Goal: Task Accomplishment & Management: Complete application form

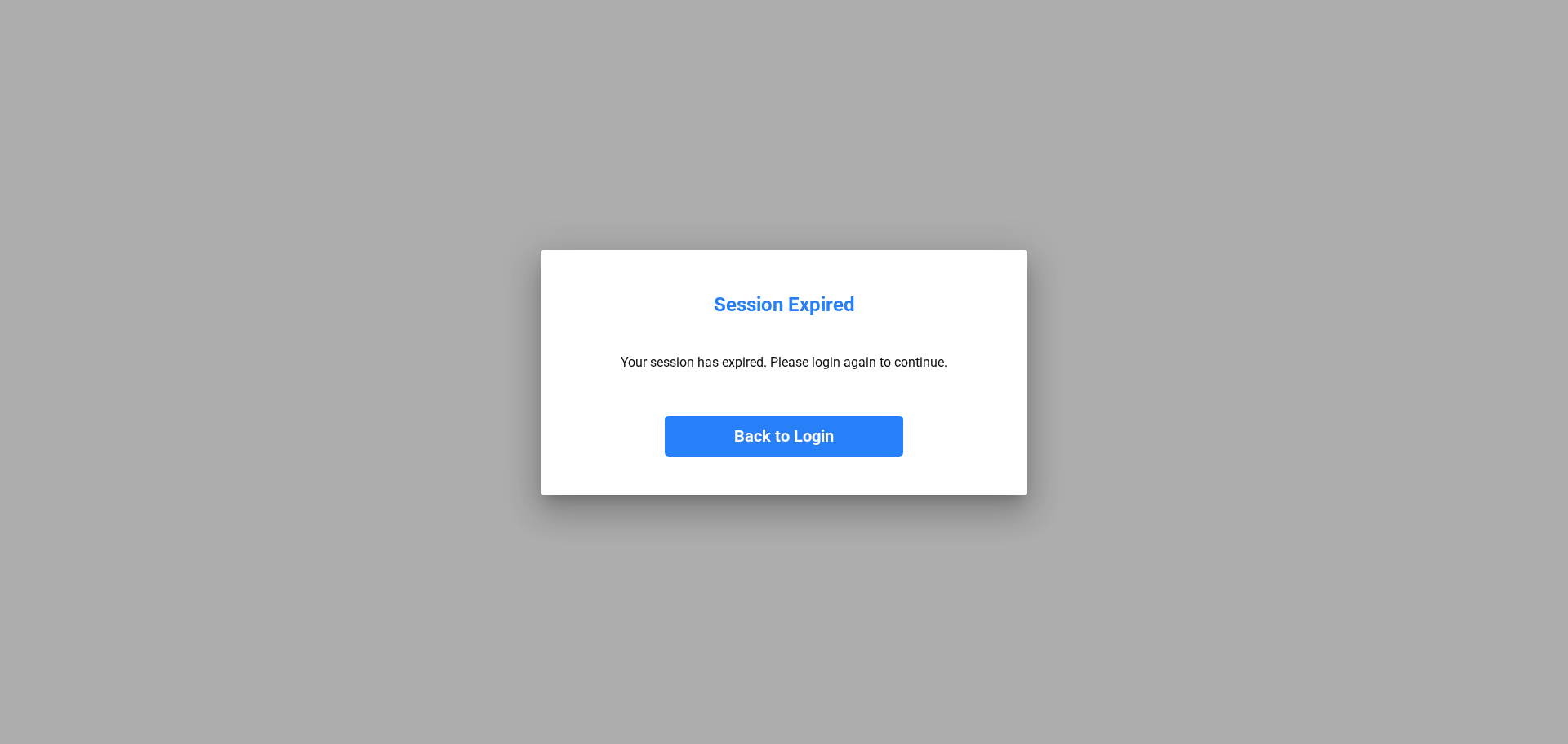
click at [728, 431] on button "Back to Login" at bounding box center [784, 436] width 238 height 41
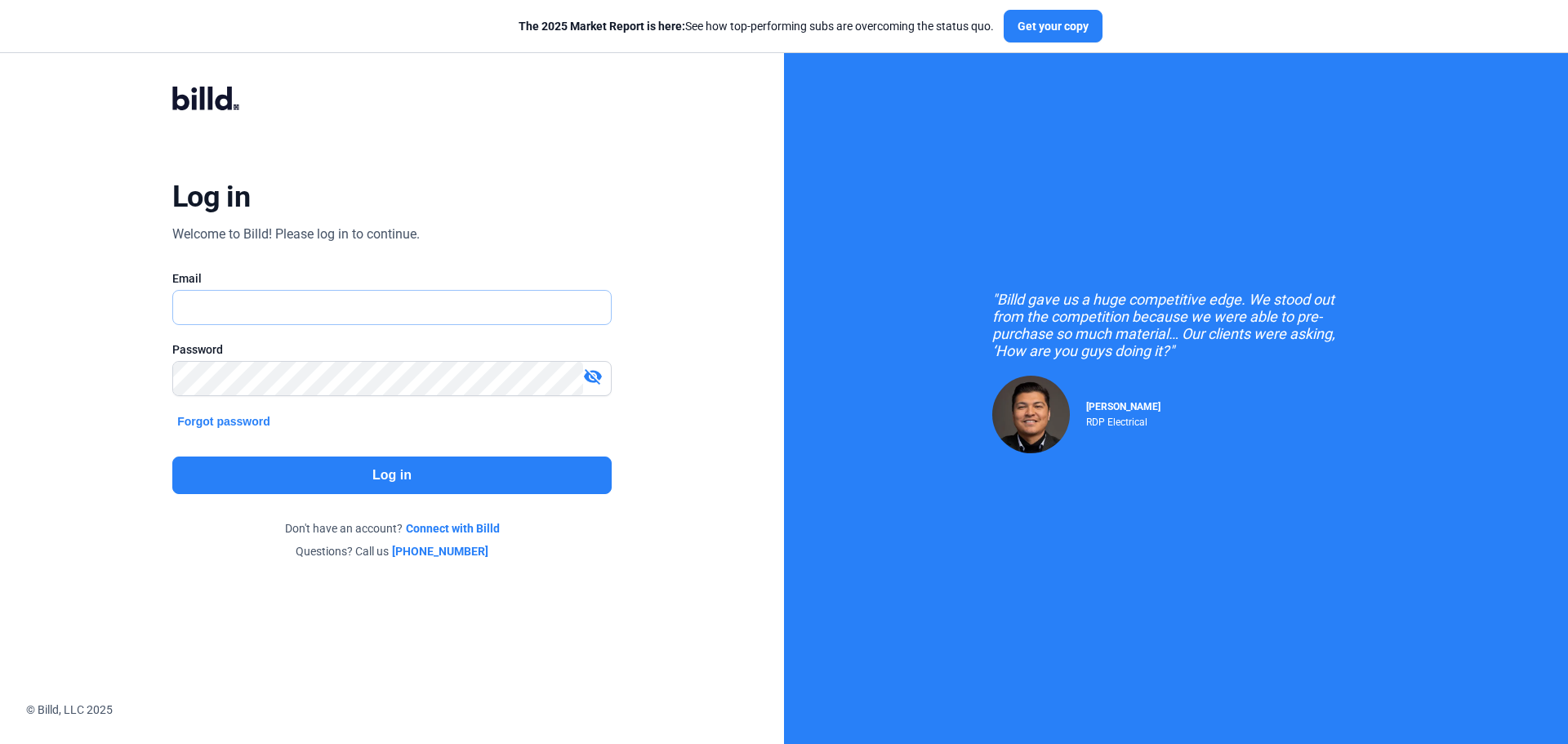
click at [290, 308] on input "text" at bounding box center [391, 307] width 438 height 34
type input "[EMAIL_ADDRESS][DOMAIN_NAME]"
click at [362, 479] on button "Log in" at bounding box center [391, 475] width 439 height 37
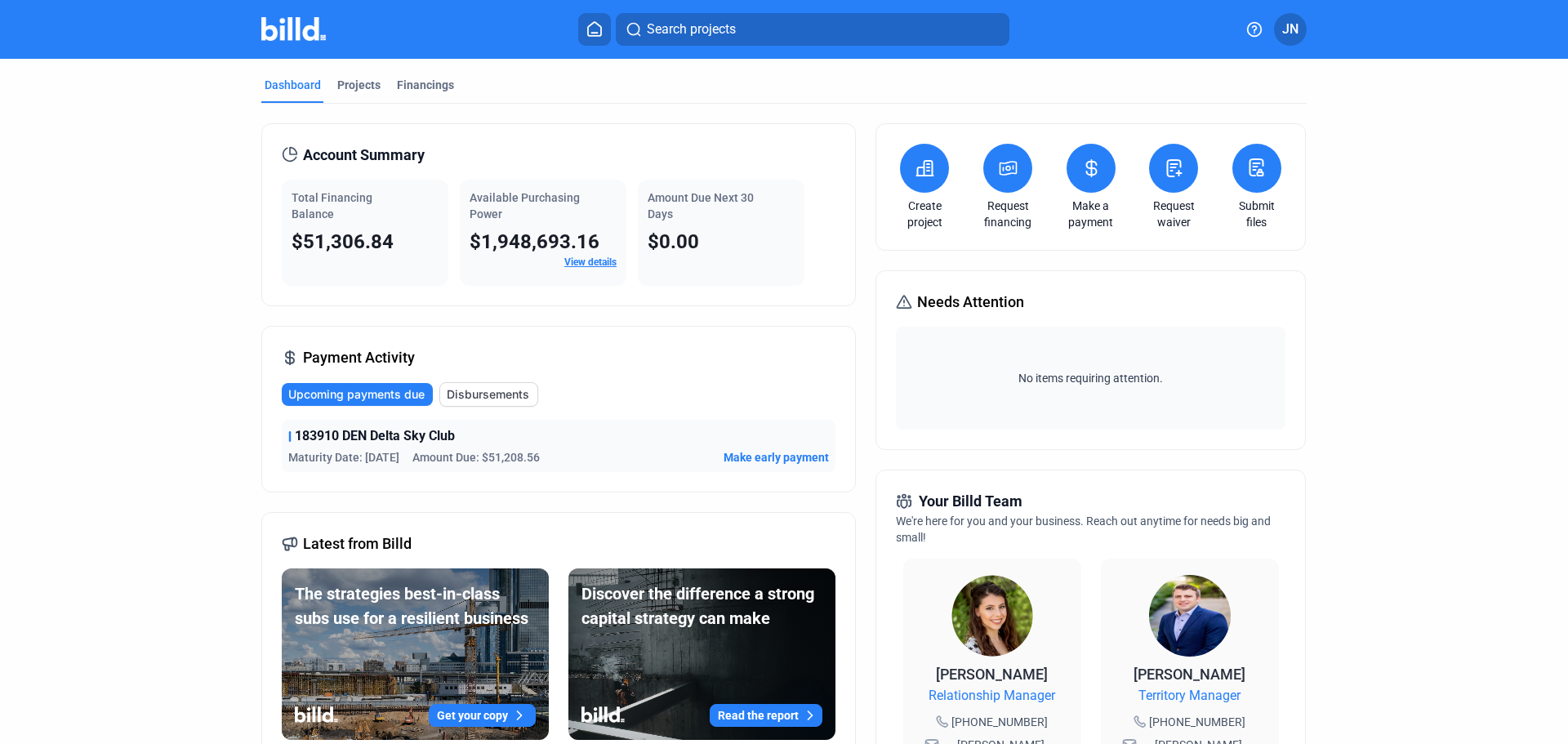
drag, startPoint x: 929, startPoint y: 672, endPoint x: 1043, endPoint y: 675, distance: 114.0
click at [1043, 675] on div "[PERSON_NAME] Relationship Manager [PHONE_NUMBER] [PERSON_NAME][EMAIL_ADDRESS][…" at bounding box center [992, 725] width 145 height 126
copy span "[PERSON_NAME]"
click at [89, 382] on dashboard "Dashboard Projects Financings Account Summary Total Financing Balance $51,306.8…" at bounding box center [784, 615] width 1411 height 1113
click at [928, 192] on div "Create project" at bounding box center [924, 186] width 57 height 86
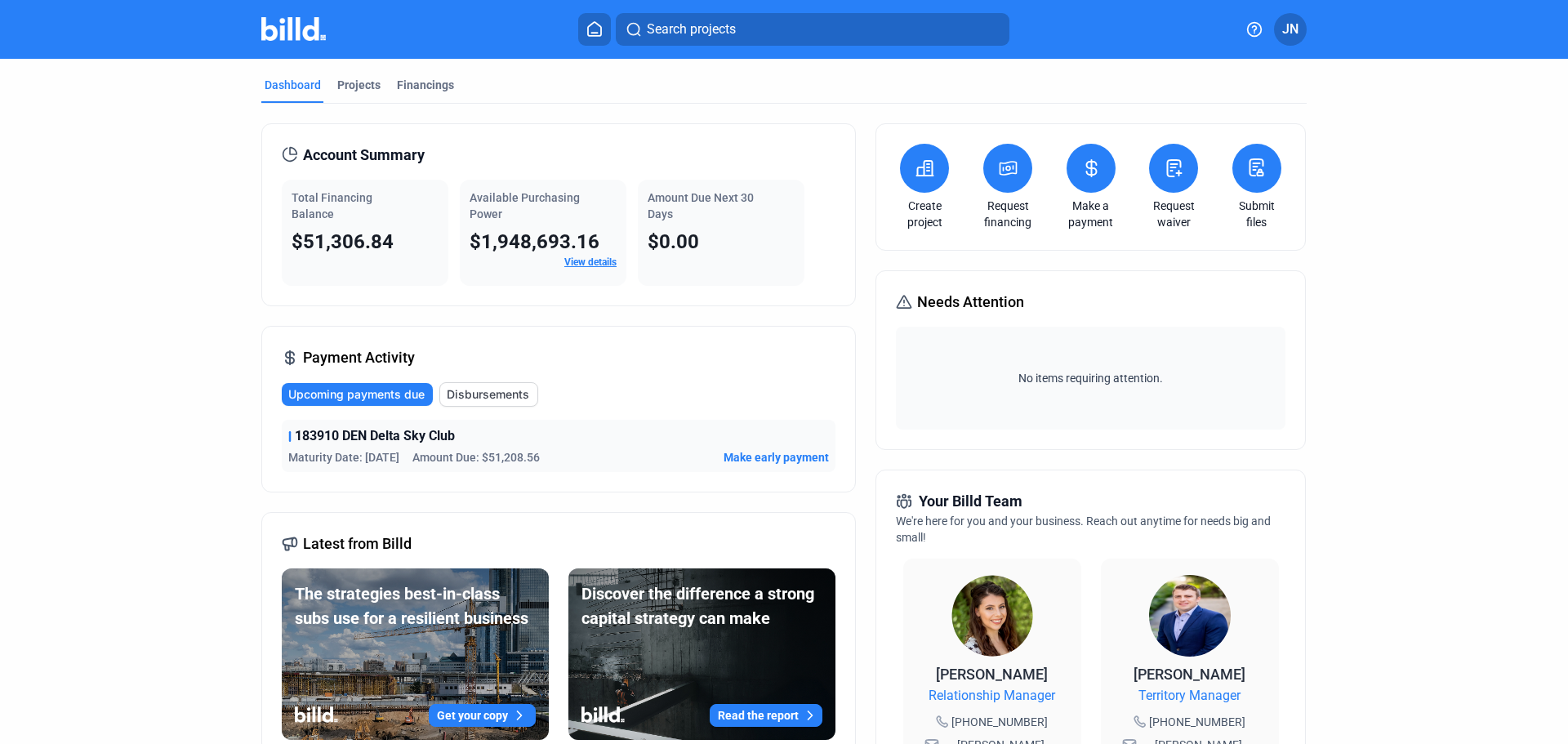
click at [908, 167] on button at bounding box center [924, 168] width 49 height 49
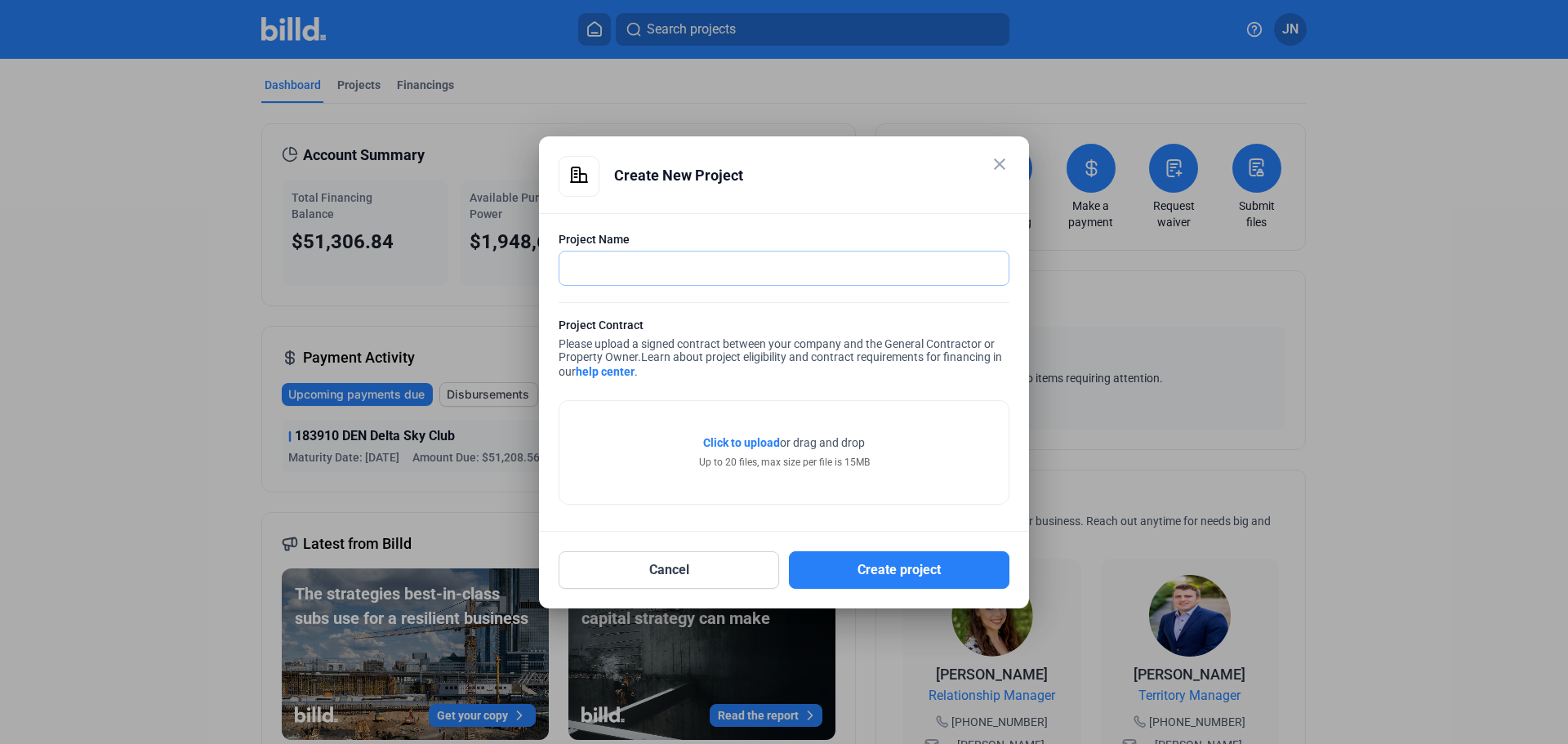
click at [708, 271] on input "text" at bounding box center [776, 268] width 431 height 34
type input "183654 DEN GH MOD1E BP7 - Corian Quartz Wall Paneling"
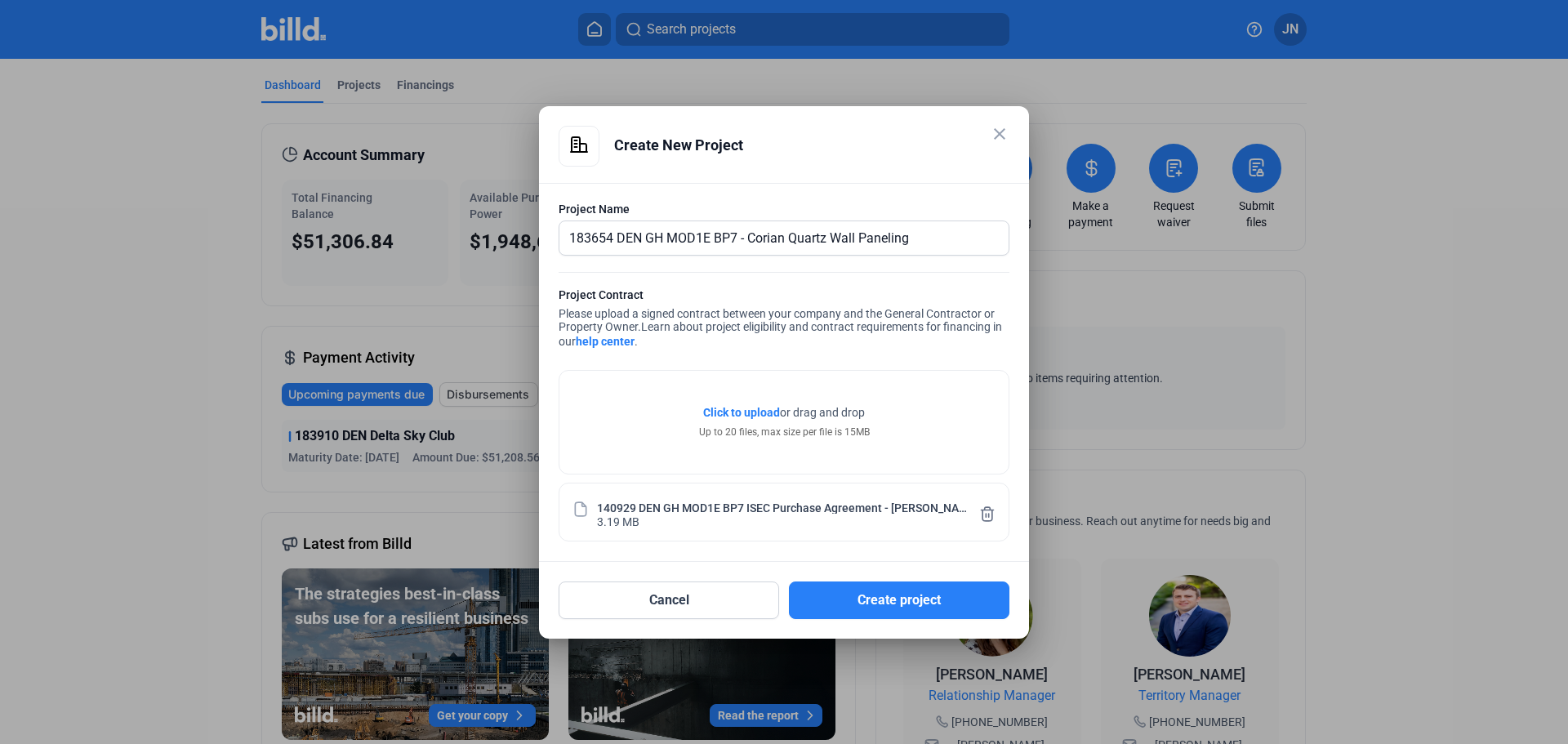
click at [687, 366] on div "Click to upload Tap to upload or drag and drop Up to 20 files, max size per fil…" at bounding box center [784, 418] width 451 height 112
click at [875, 595] on button "Create project" at bounding box center [899, 600] width 220 height 37
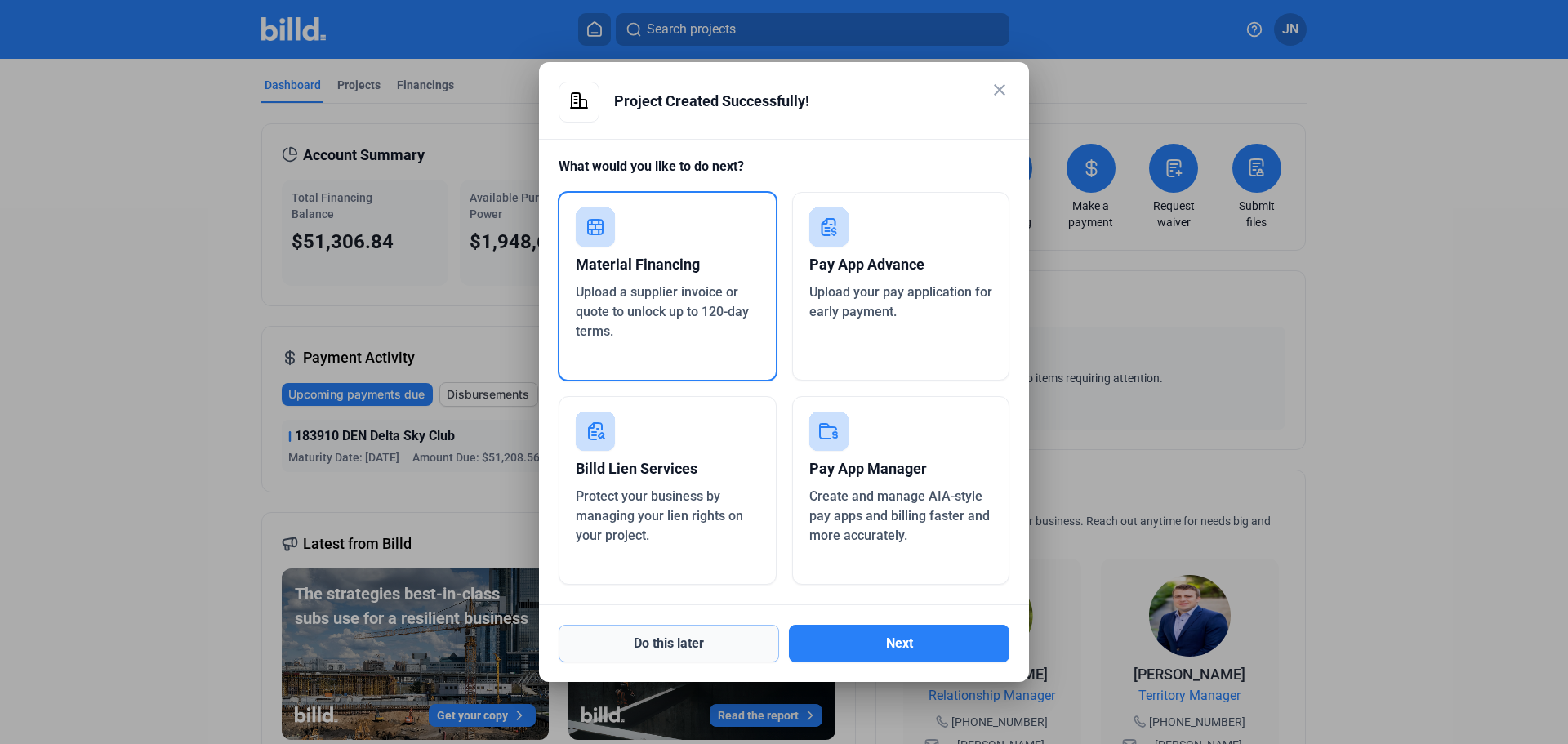
click at [688, 644] on button "Do this later" at bounding box center [669, 643] width 220 height 37
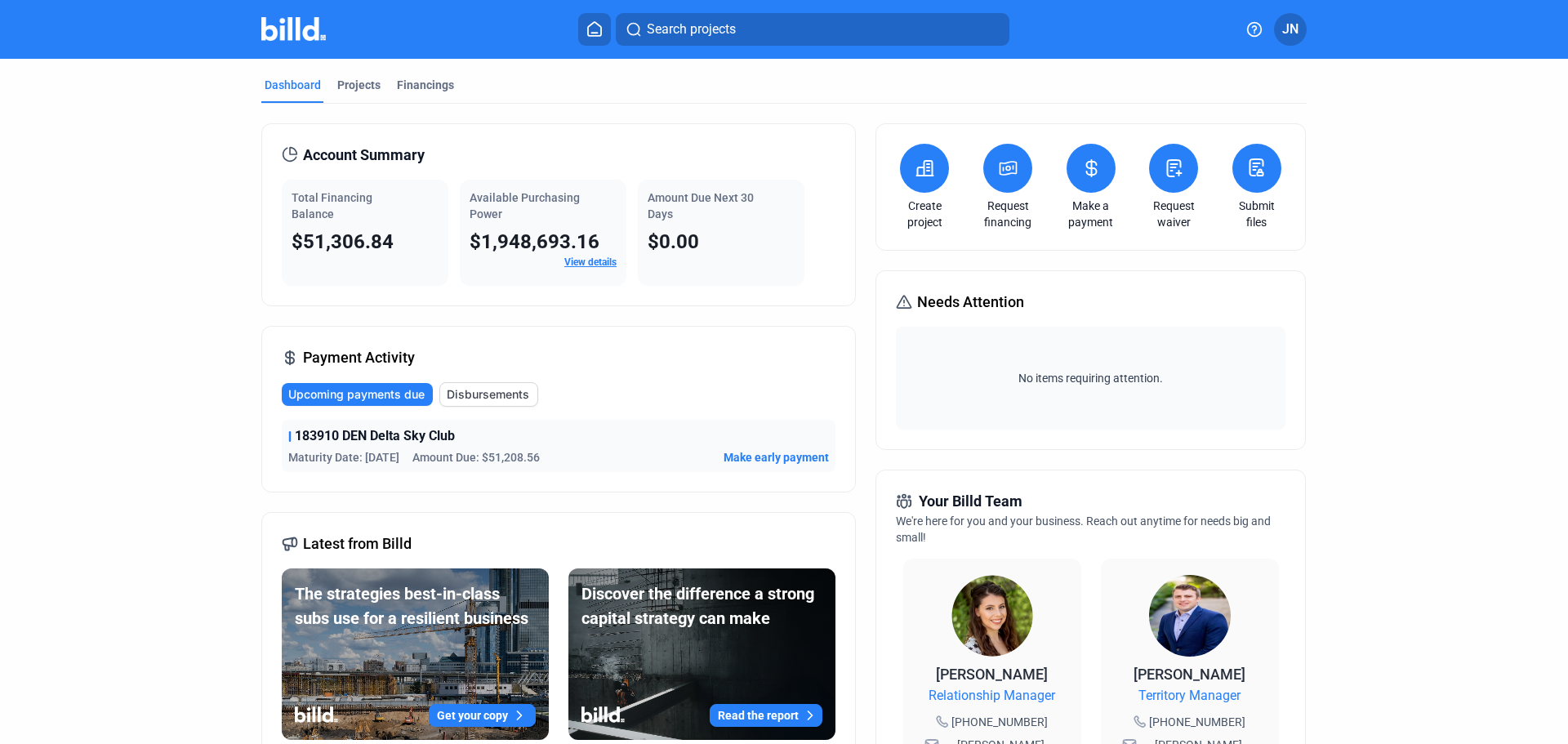
click at [998, 179] on button at bounding box center [1007, 168] width 49 height 49
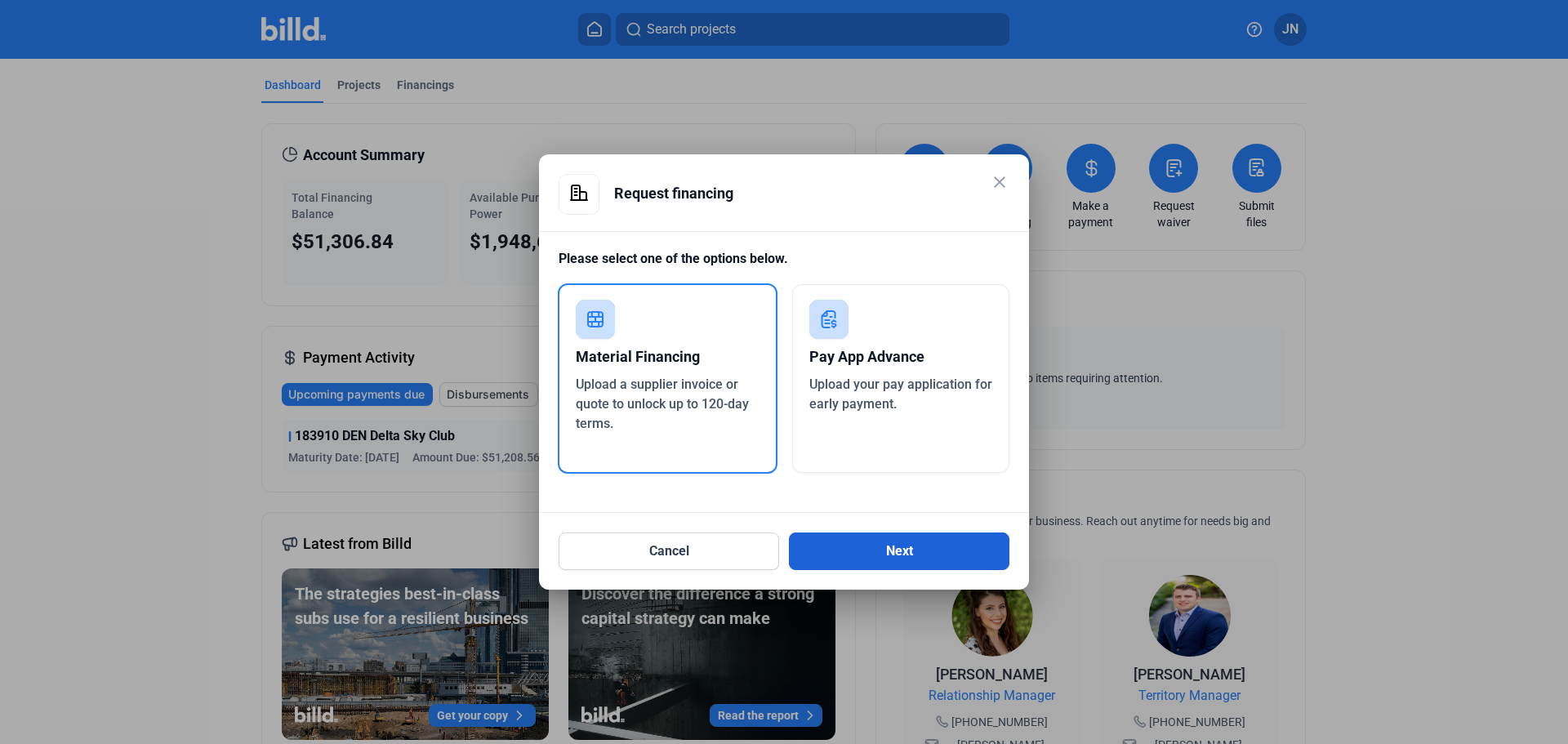
click at [902, 542] on button "Next" at bounding box center [899, 551] width 220 height 37
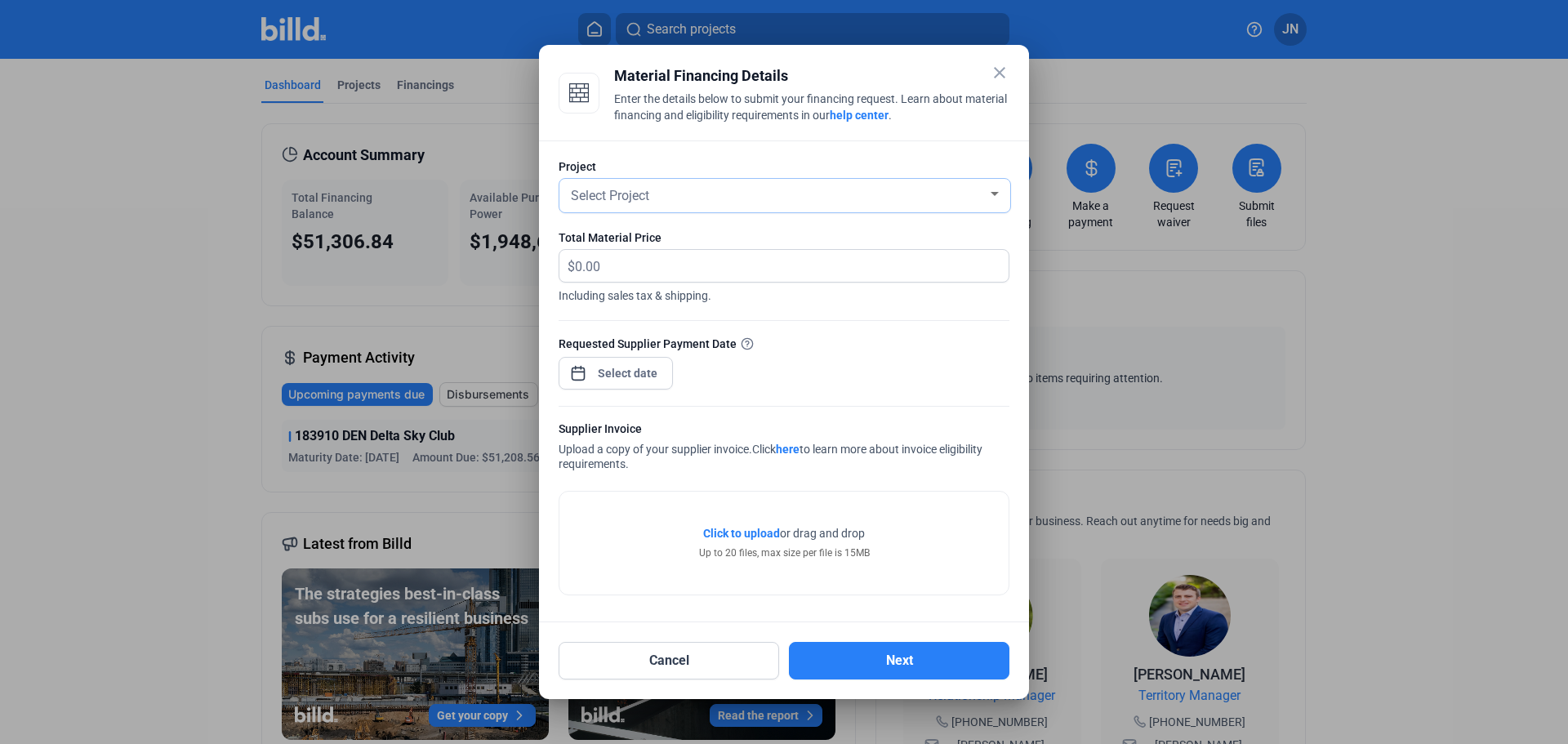
click at [655, 198] on div "Select Project" at bounding box center [777, 194] width 420 height 23
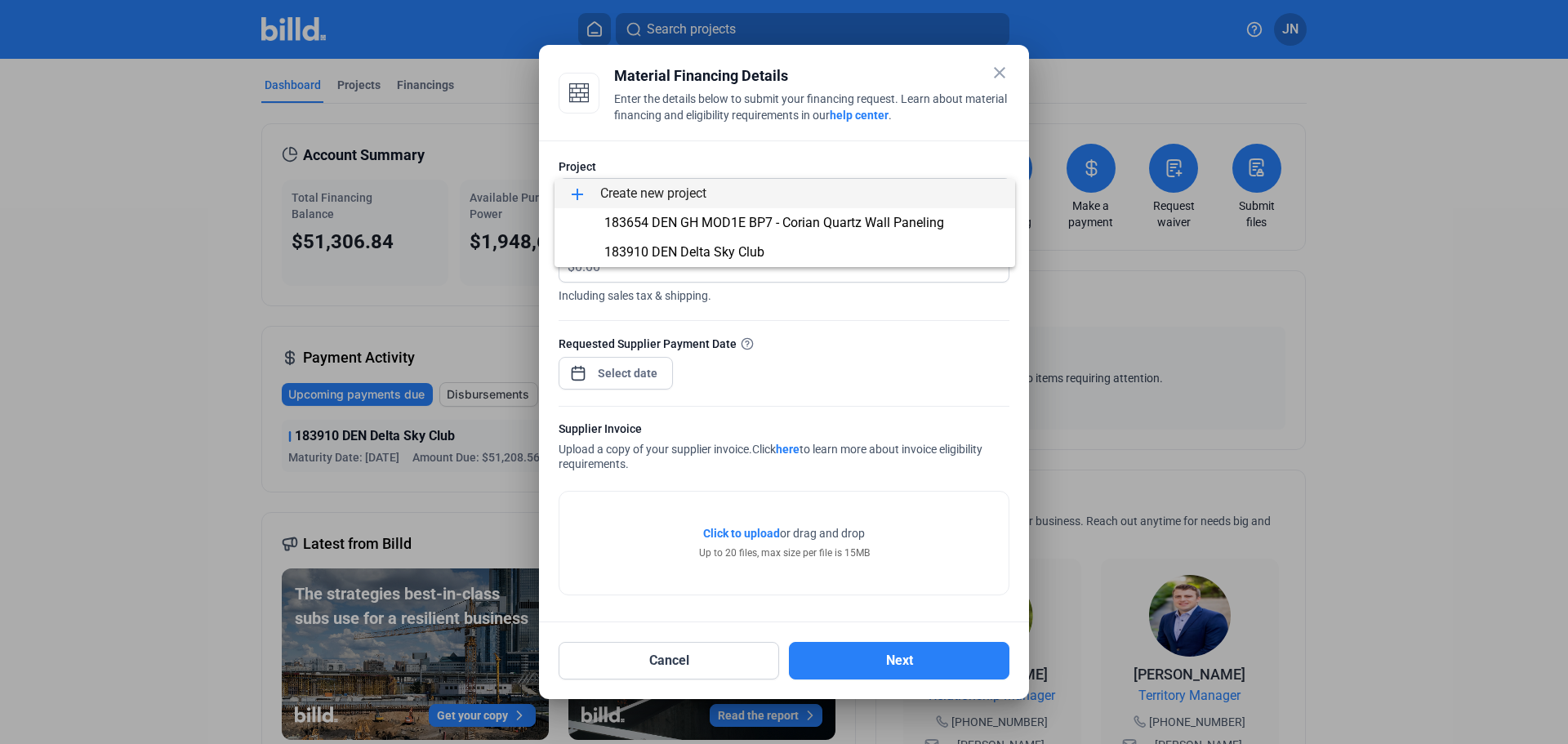
click at [1001, 68] on div at bounding box center [784, 372] width 1568 height 744
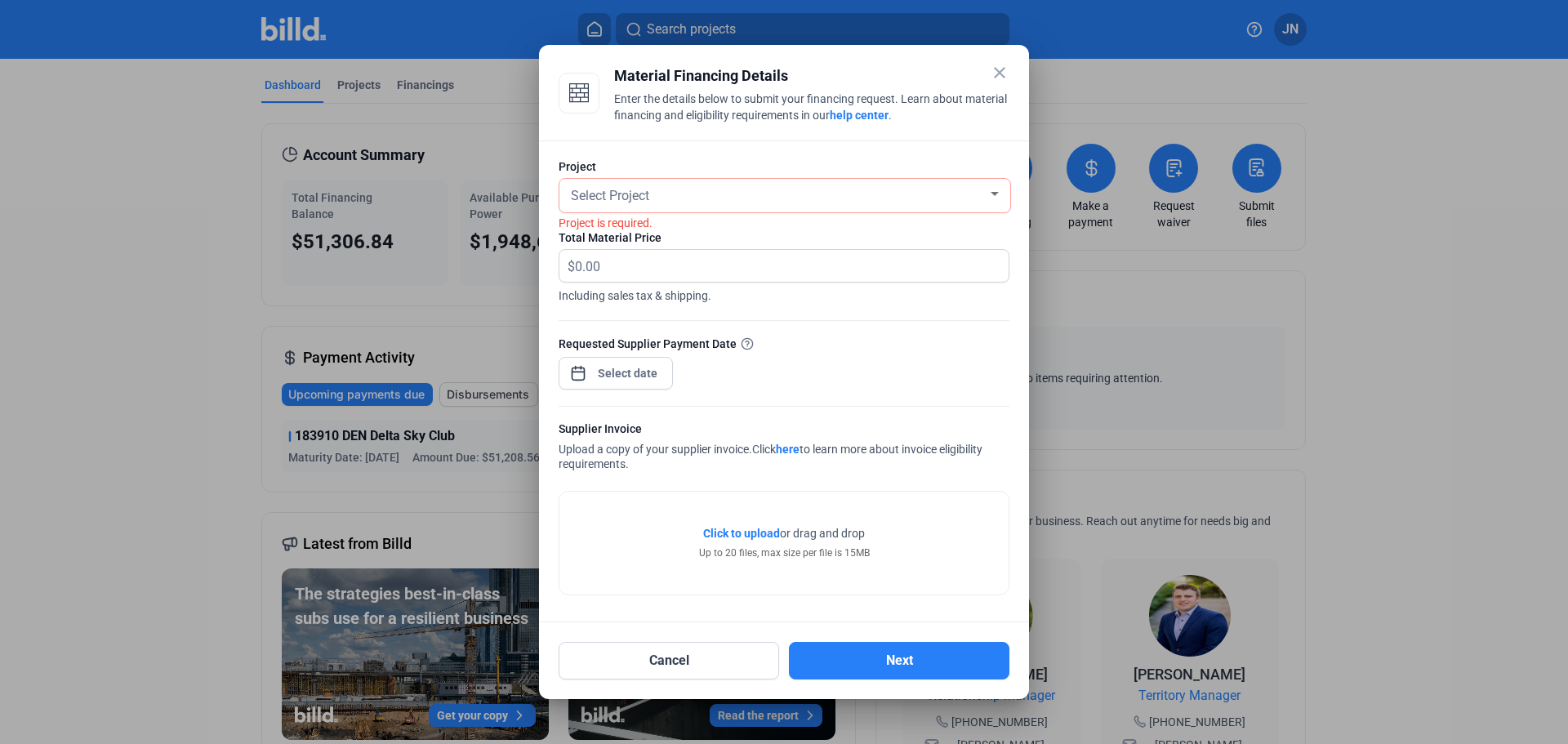
click at [993, 73] on mat-icon "close" at bounding box center [999, 73] width 20 height 20
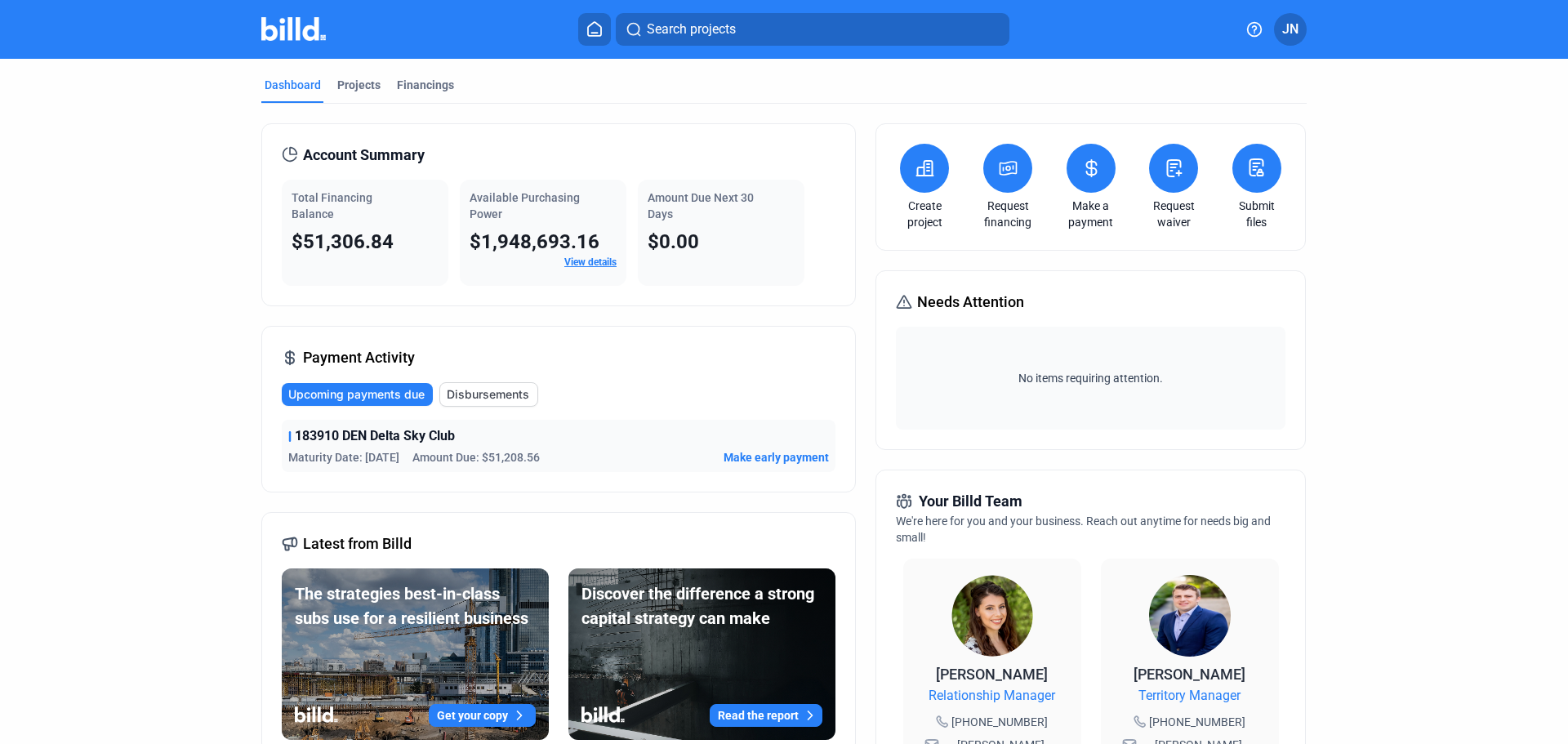
click at [128, 404] on dashboard "Dashboard Projects Financings Account Summary Total Financing Balance $51,306.8…" at bounding box center [784, 615] width 1411 height 1113
